Goal: Check status: Check status

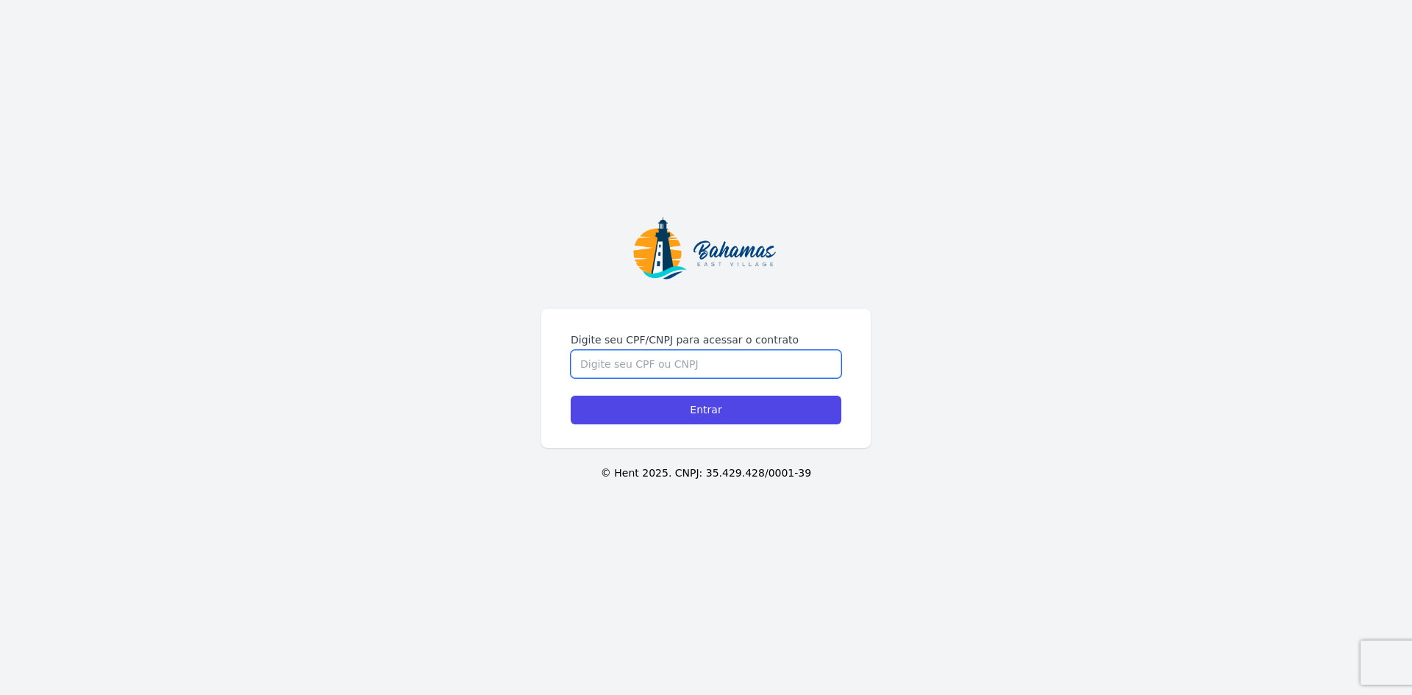
click at [736, 372] on input "Digite seu CPF/CNPJ para acessar o contrato" at bounding box center [706, 364] width 271 height 28
type input "52322440191"
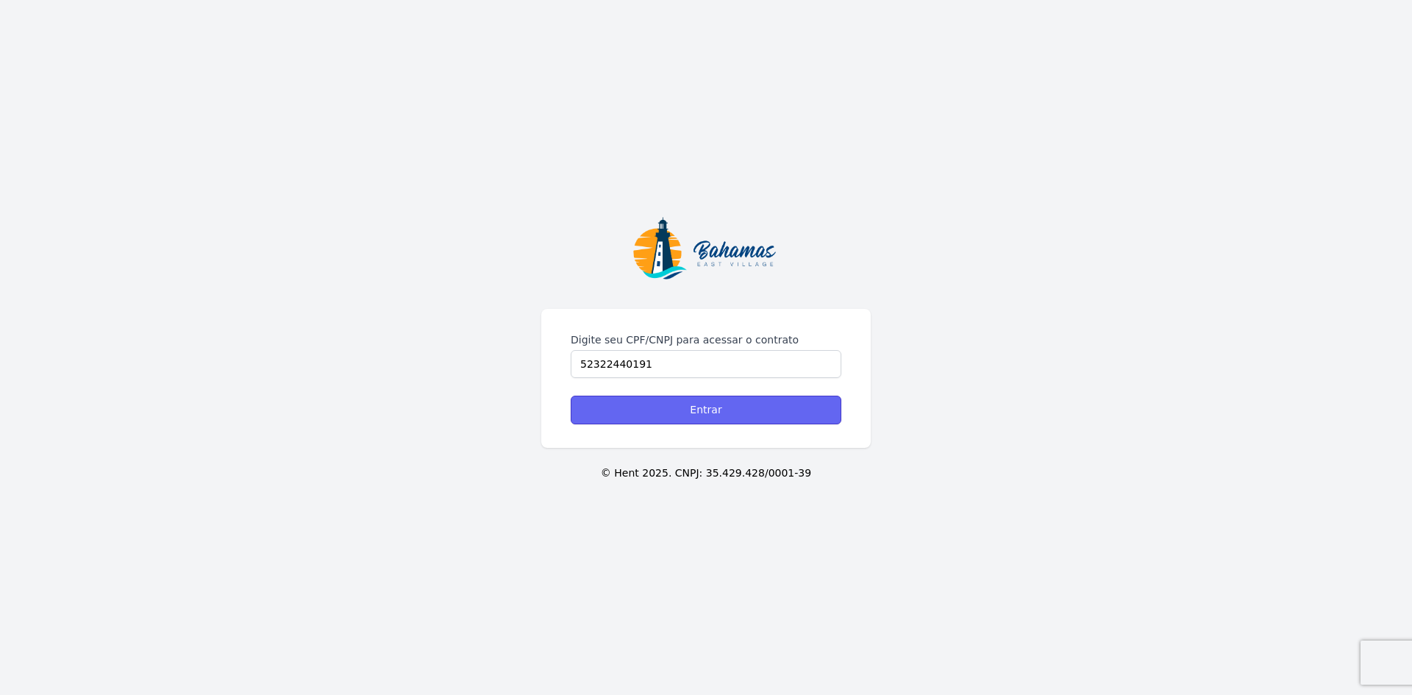
click at [711, 408] on input "Entrar" at bounding box center [706, 410] width 271 height 29
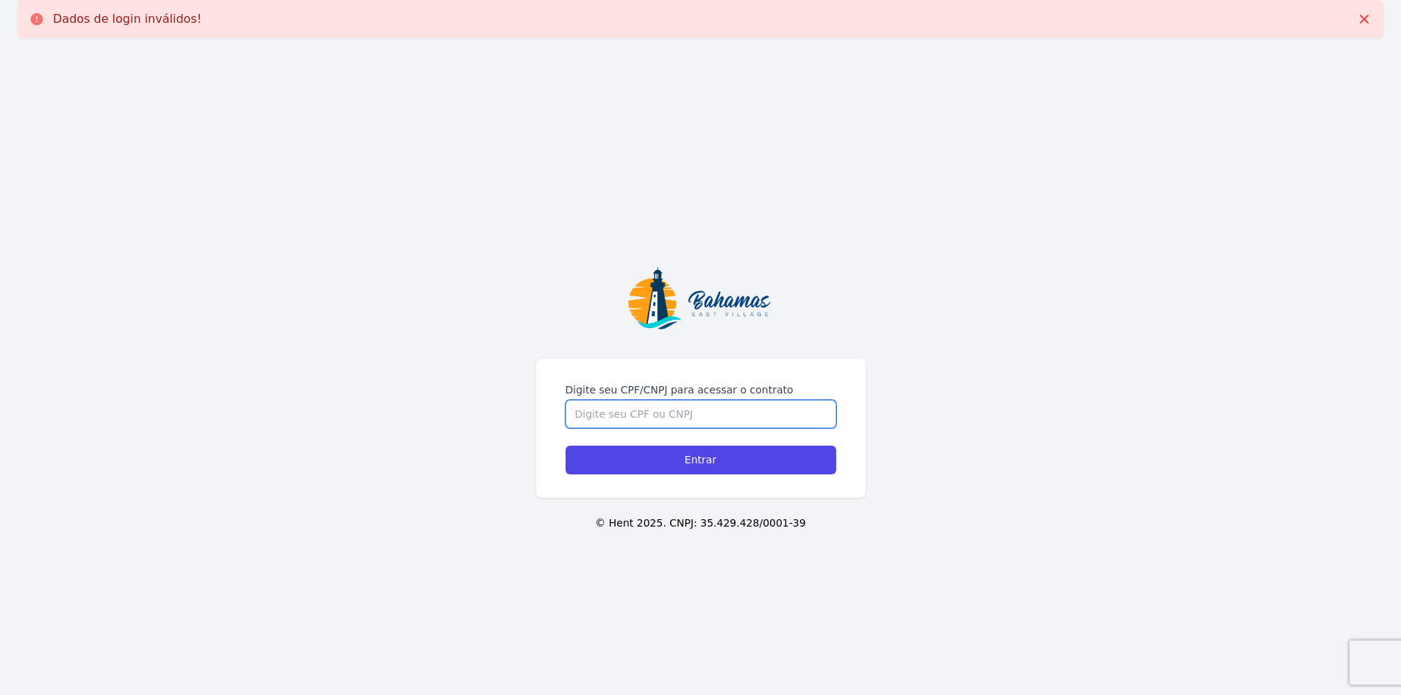
click at [693, 419] on input "Digite seu CPF/CNPJ para acessar o contrato" at bounding box center [701, 414] width 271 height 28
type input "01905193718"
click at [566, 446] on input "Entrar" at bounding box center [701, 460] width 271 height 29
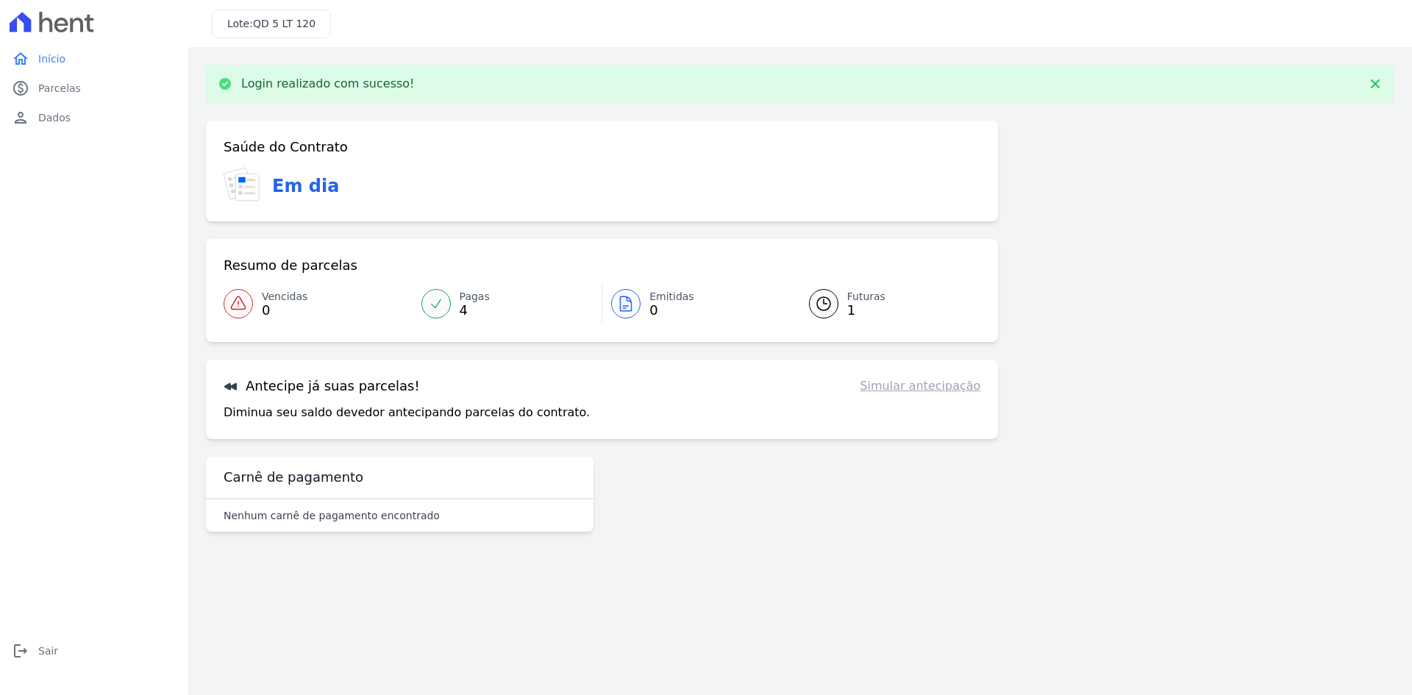
click at [467, 409] on p "Diminua seu saldo devedor antecipando parcelas do contrato." at bounding box center [407, 413] width 366 height 18
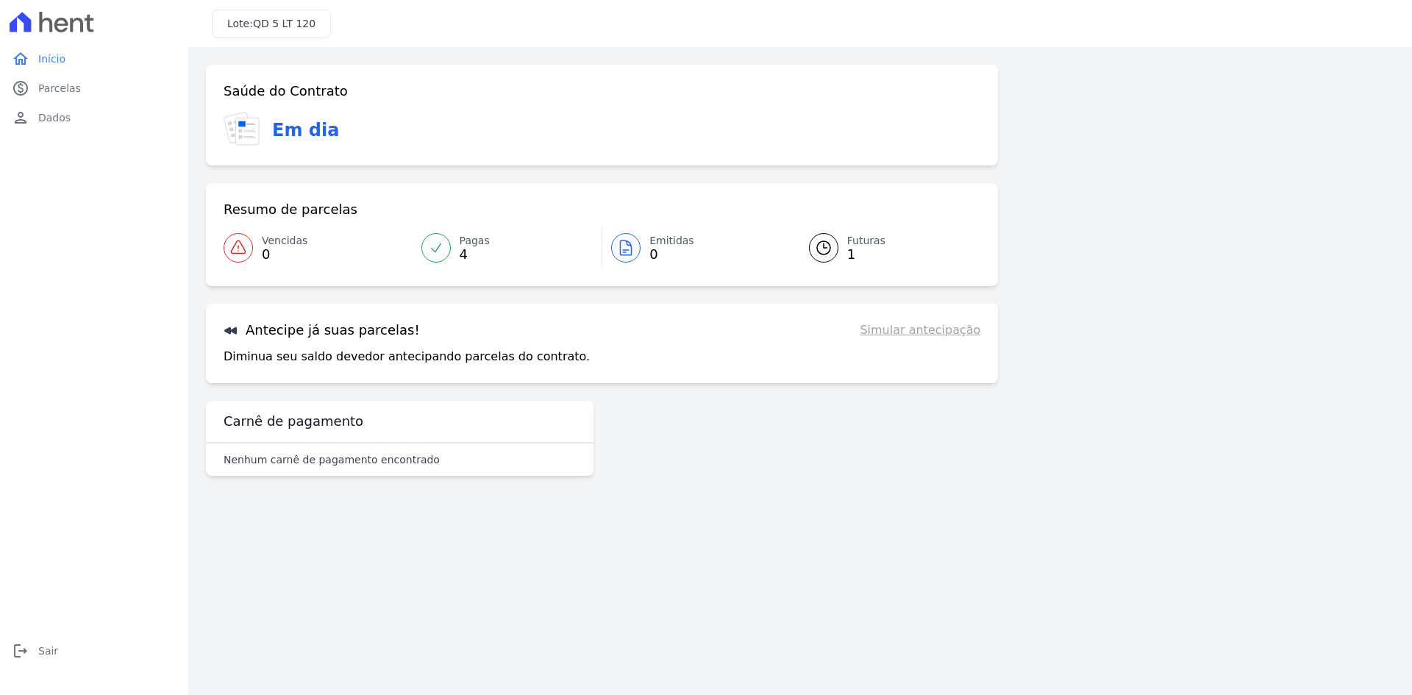
click at [411, 360] on p "Diminua seu saldo devedor antecipando parcelas do contrato." at bounding box center [407, 357] width 366 height 18
click at [865, 242] on span "Futuras" at bounding box center [866, 240] width 38 height 15
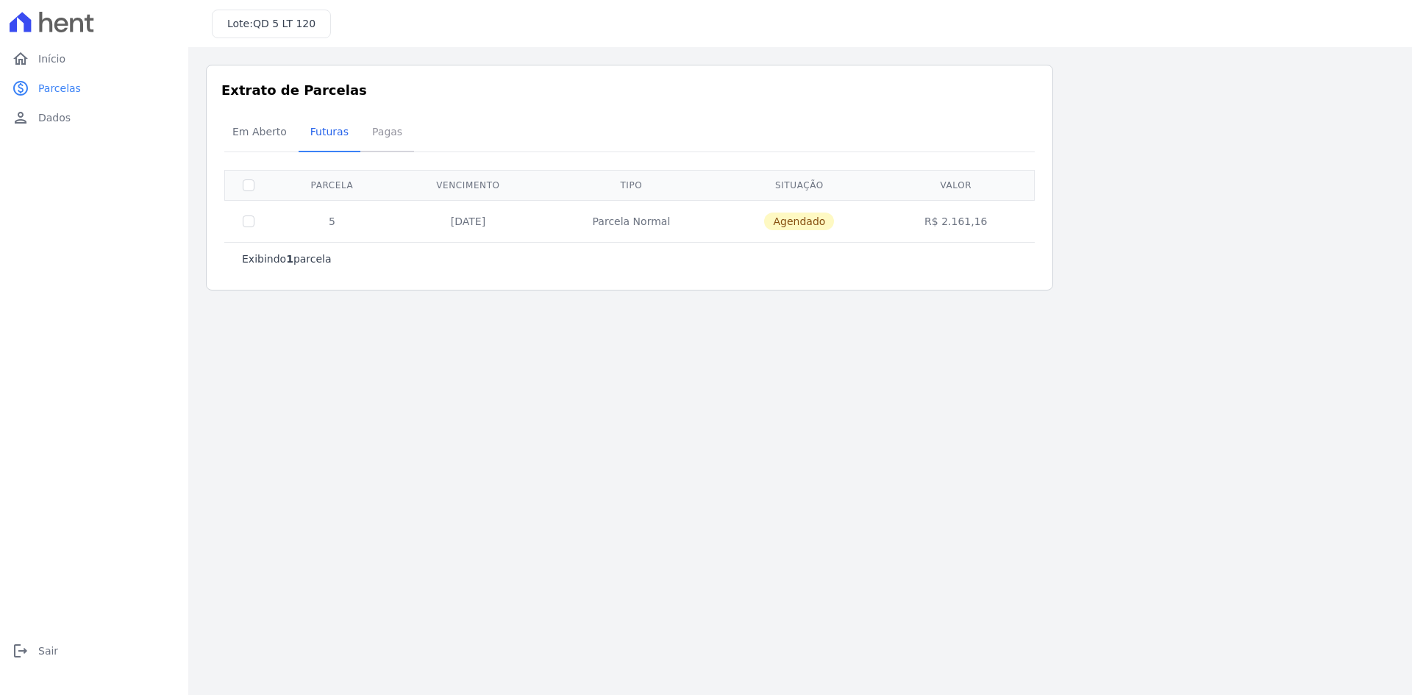
click at [373, 136] on span "Pagas" at bounding box center [387, 131] width 48 height 29
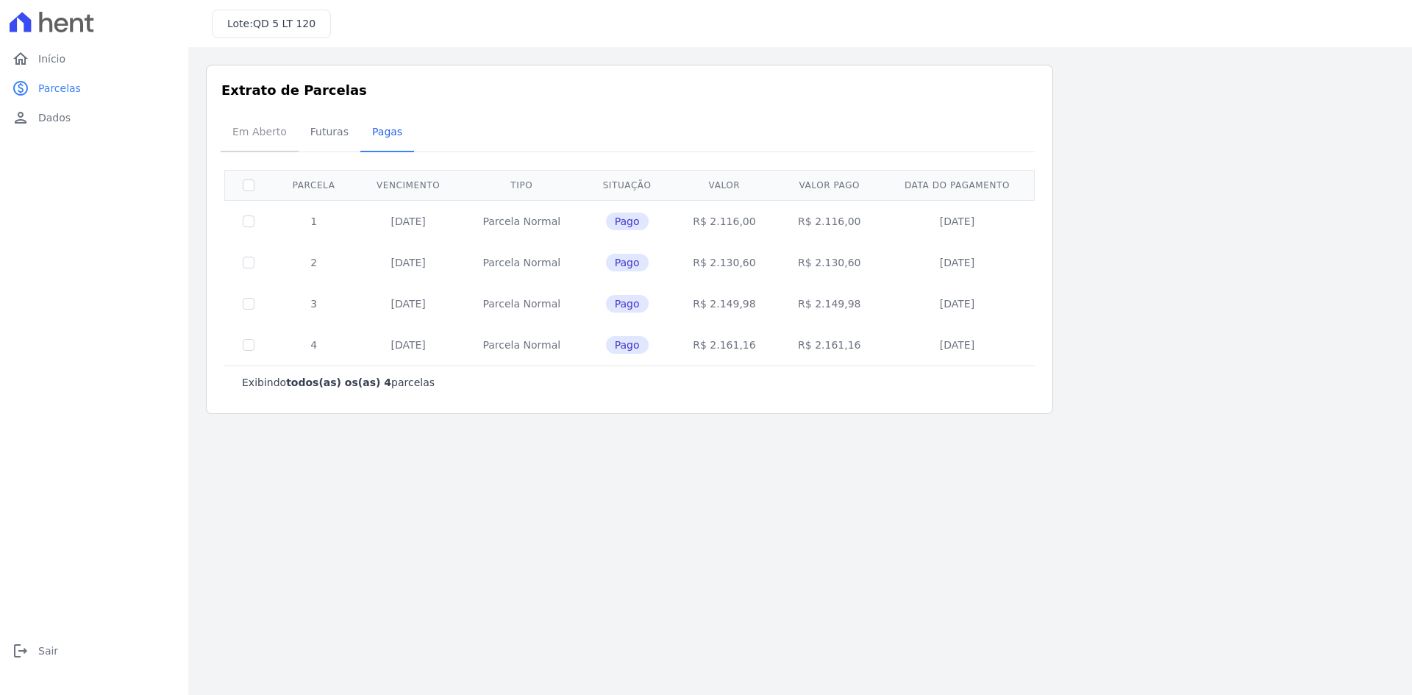
click at [238, 135] on span "Em Aberto" at bounding box center [260, 131] width 72 height 29
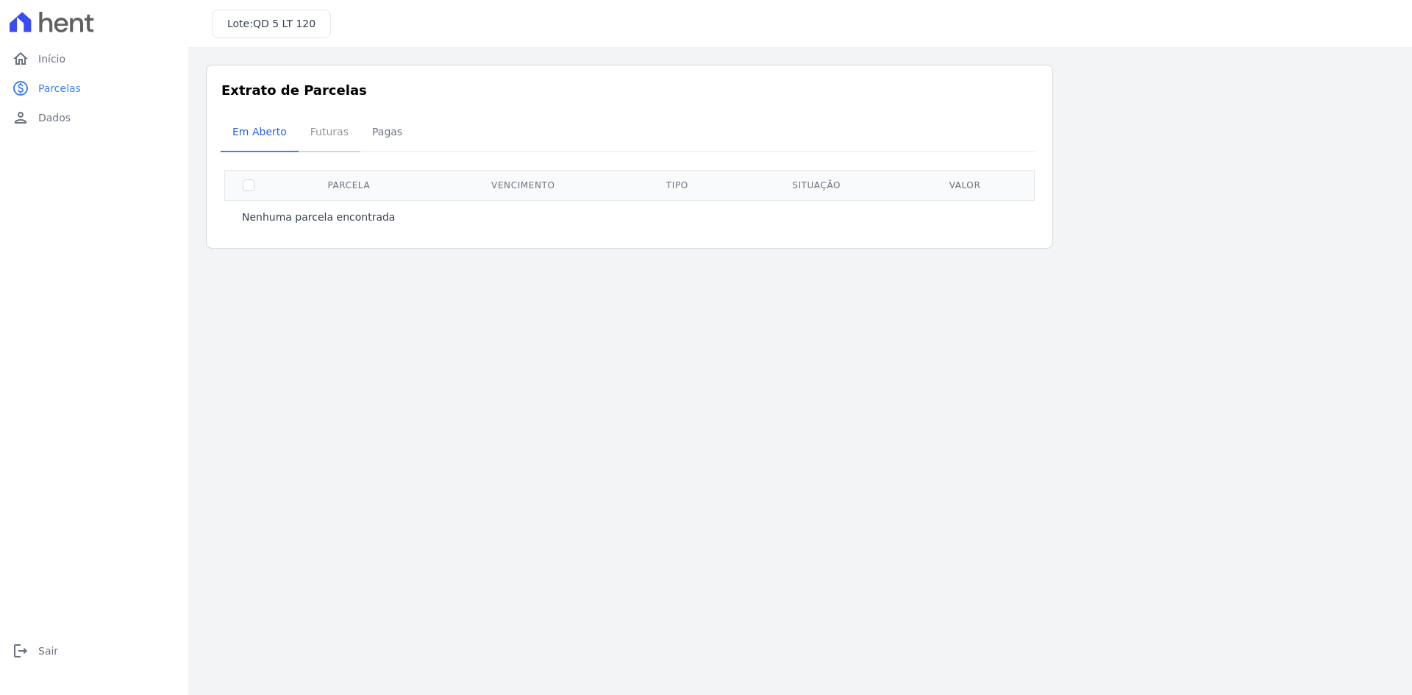
click at [332, 131] on span "Futuras" at bounding box center [330, 131] width 56 height 29
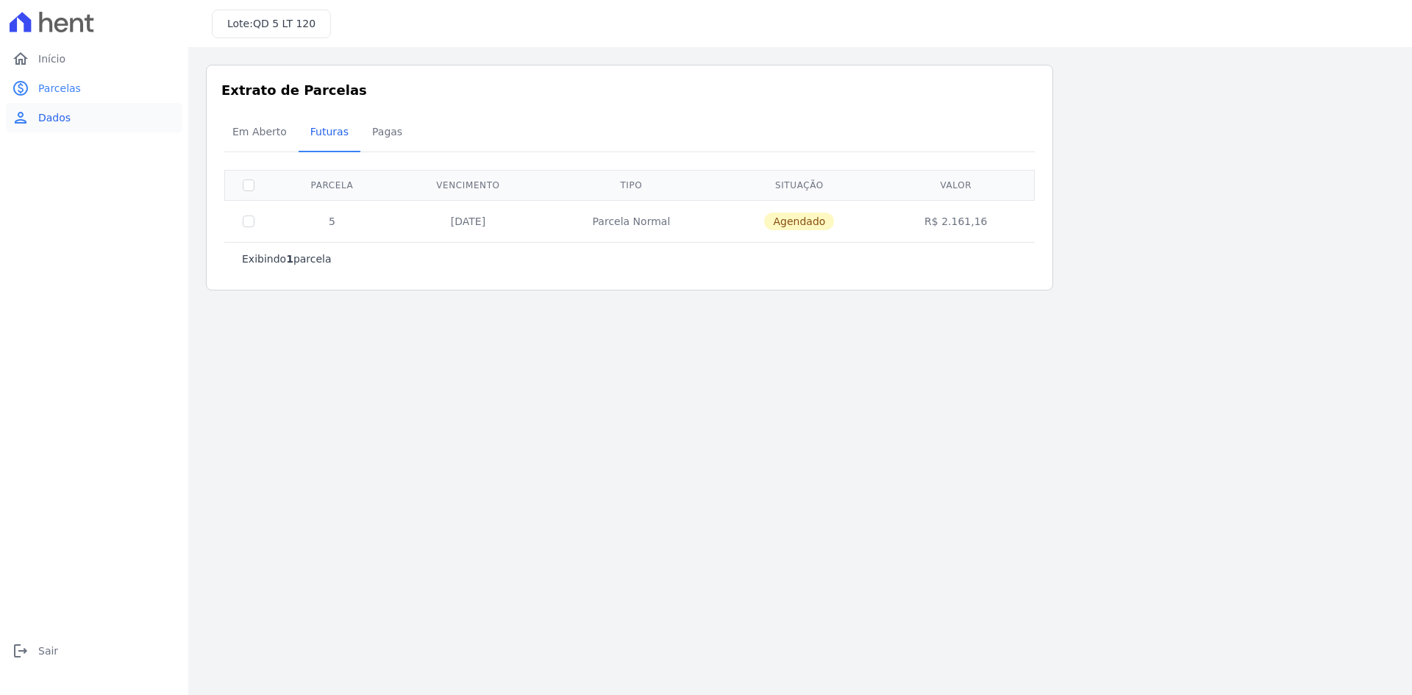
click at [62, 121] on span "Dados" at bounding box center [54, 117] width 32 height 15
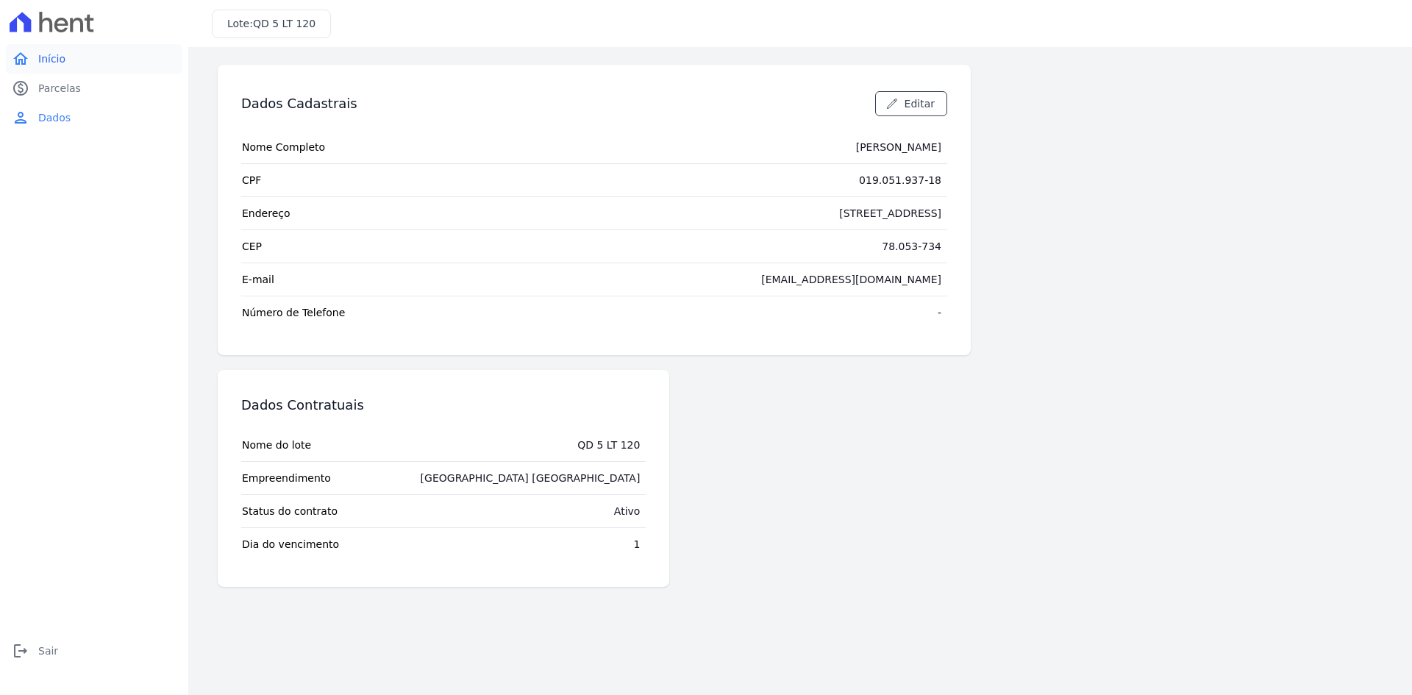
click at [43, 59] on span "Início" at bounding box center [51, 58] width 27 height 15
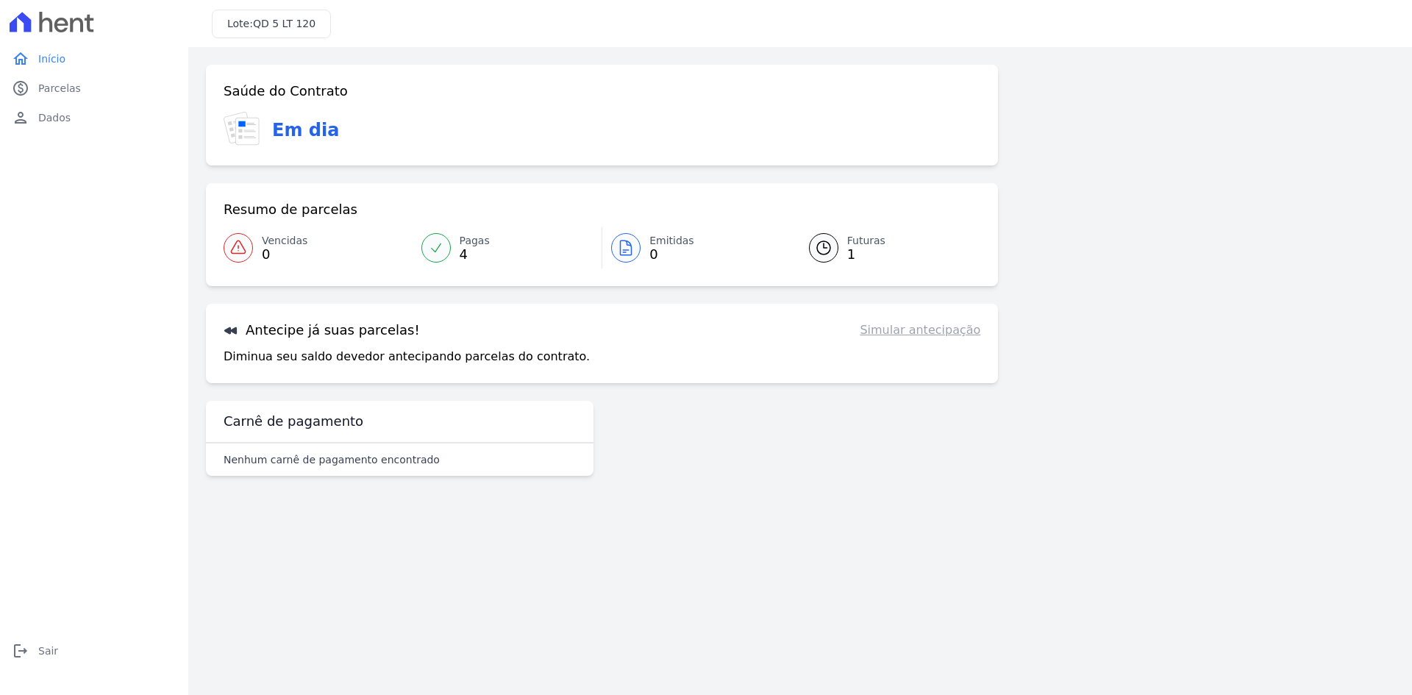
click at [902, 330] on link "Simular antecipação" at bounding box center [920, 330] width 121 height 18
click at [300, 345] on div "Antecipe já suas parcelas! Simular antecipação Diminua seu saldo devedor anteci…" at bounding box center [602, 343] width 792 height 79
click at [296, 330] on h3 "Antecipe já suas parcelas!" at bounding box center [322, 330] width 196 height 18
click at [316, 132] on h3 "Em dia" at bounding box center [305, 130] width 67 height 26
